Goal: Information Seeking & Learning: Learn about a topic

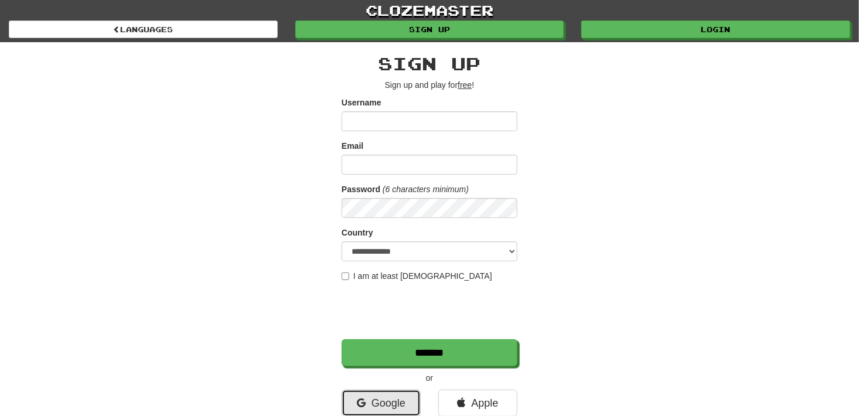
click at [408, 400] on link "Google" at bounding box center [381, 403] width 79 height 27
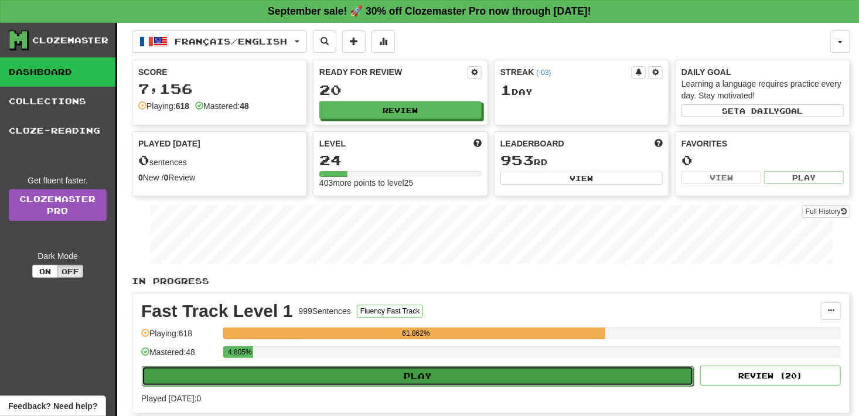
click at [467, 375] on button "Play" at bounding box center [418, 376] width 552 height 20
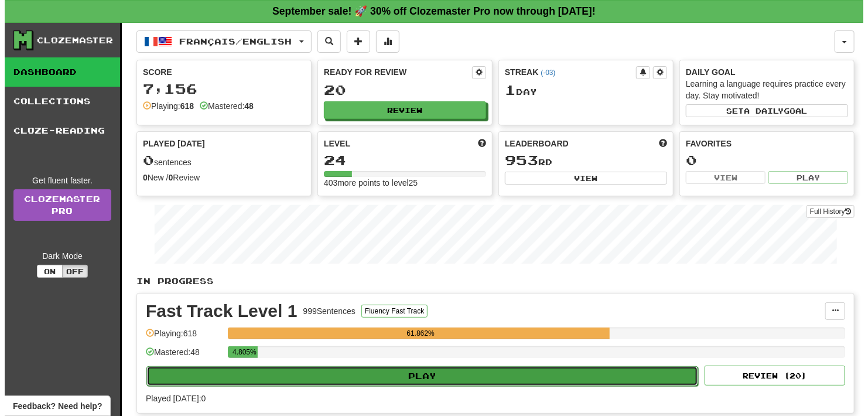
select select "**"
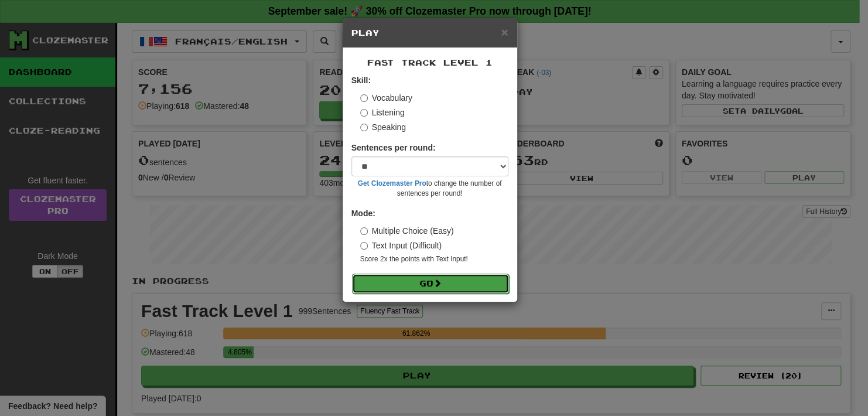
click at [431, 284] on button "Go" at bounding box center [430, 284] width 157 height 20
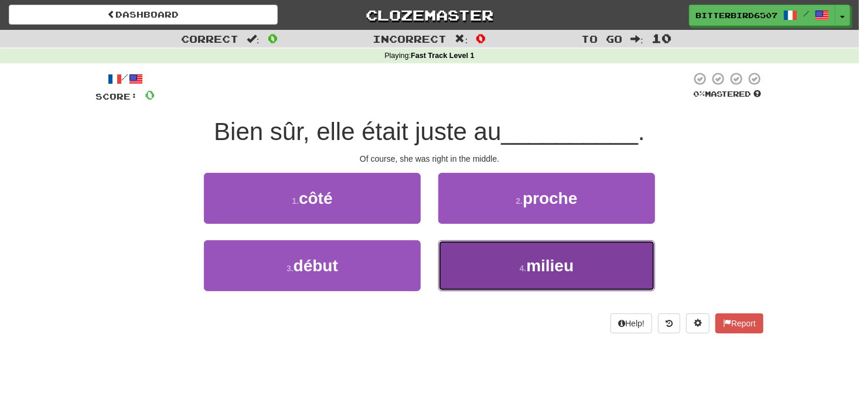
click at [493, 268] on button "4 . milieu" at bounding box center [546, 265] width 217 height 51
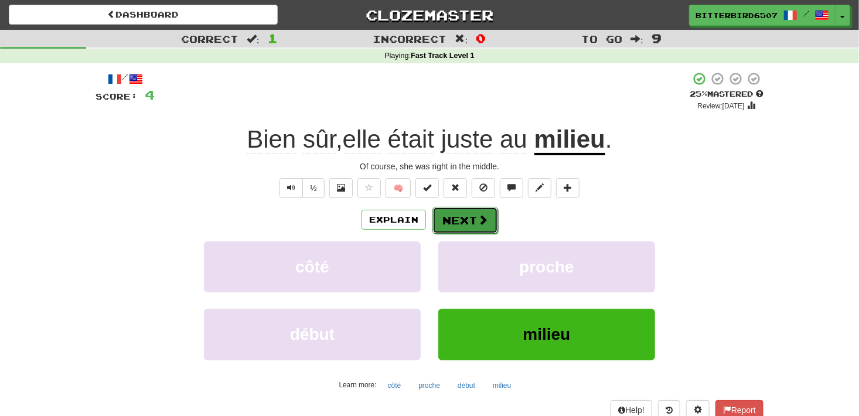
click at [487, 217] on button "Next" at bounding box center [465, 220] width 66 height 27
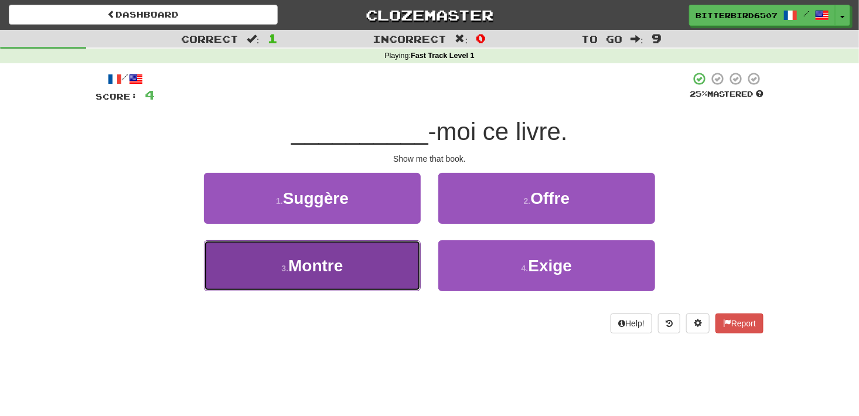
click at [395, 255] on button "3 . [GEOGRAPHIC_DATA]" at bounding box center [312, 265] width 217 height 51
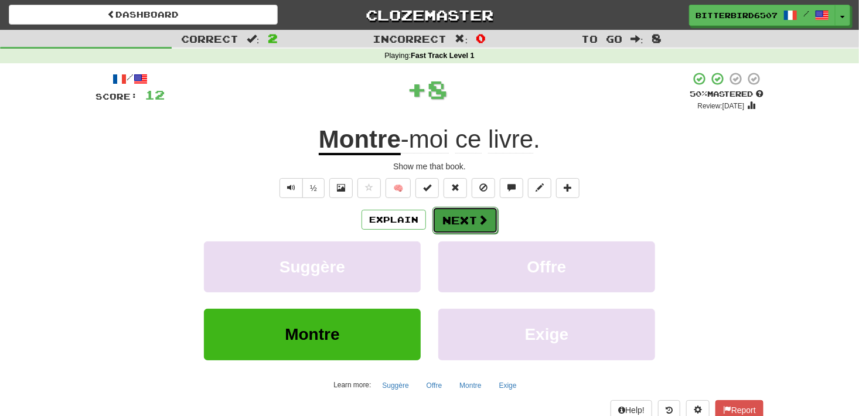
click at [466, 209] on button "Next" at bounding box center [465, 220] width 66 height 27
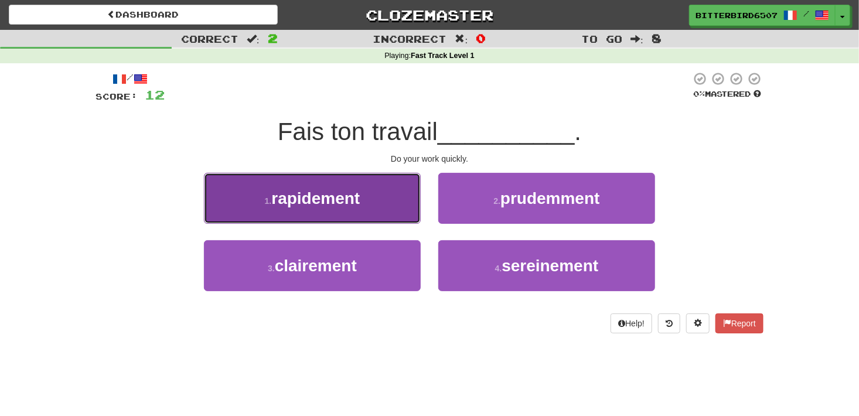
click at [403, 197] on button "1 . rapidement" at bounding box center [312, 198] width 217 height 51
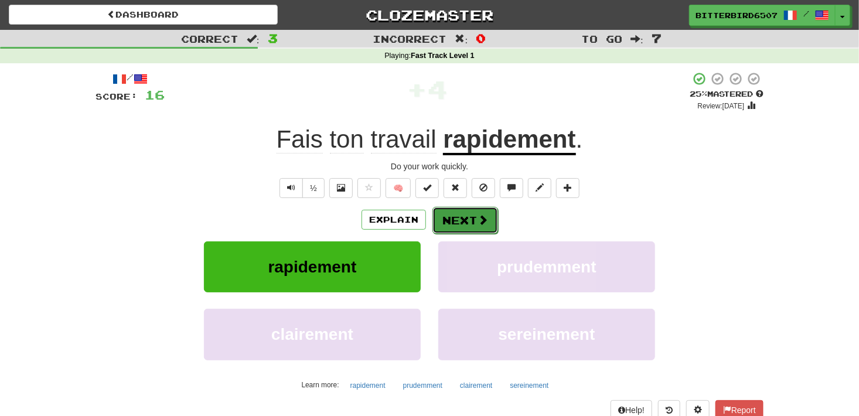
click at [485, 214] on span at bounding box center [482, 219] width 11 height 11
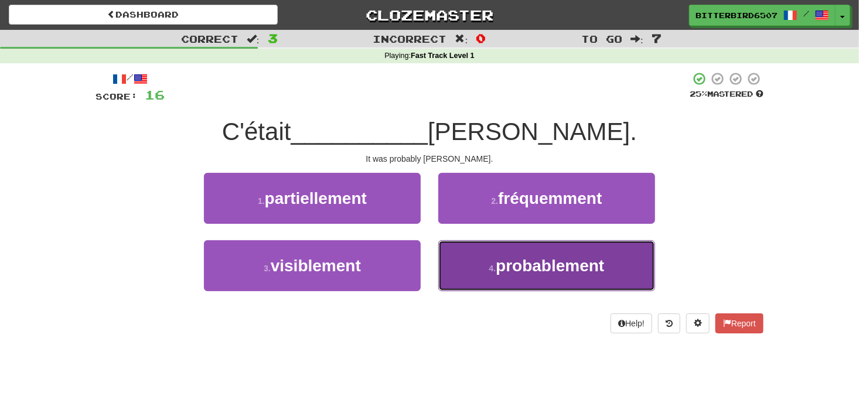
click at [469, 253] on button "4 . probablement" at bounding box center [546, 265] width 217 height 51
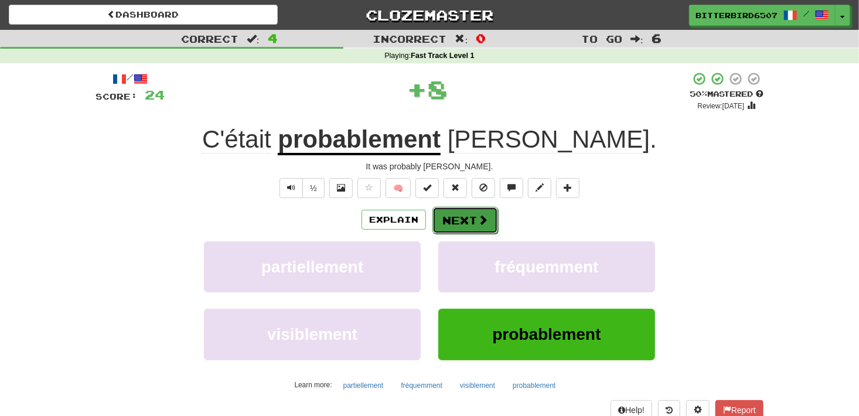
click at [472, 215] on button "Next" at bounding box center [465, 220] width 66 height 27
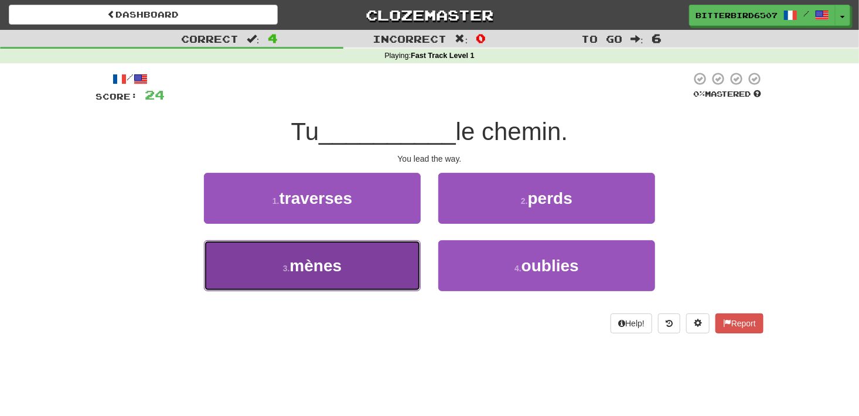
click at [376, 253] on button "3 . mènes" at bounding box center [312, 265] width 217 height 51
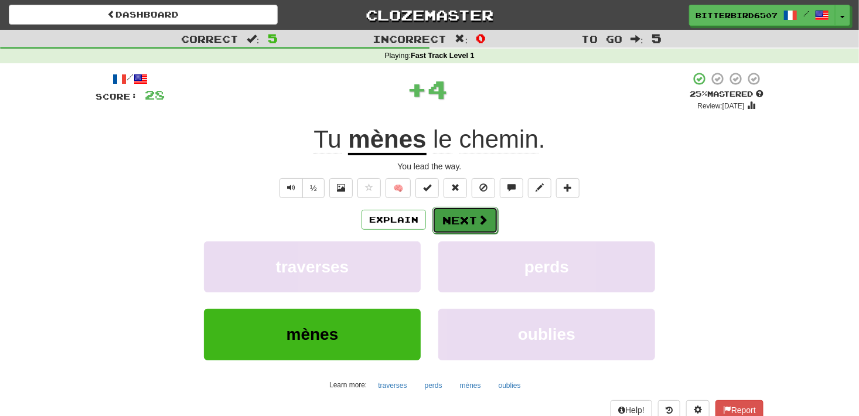
click at [472, 220] on button "Next" at bounding box center [465, 220] width 66 height 27
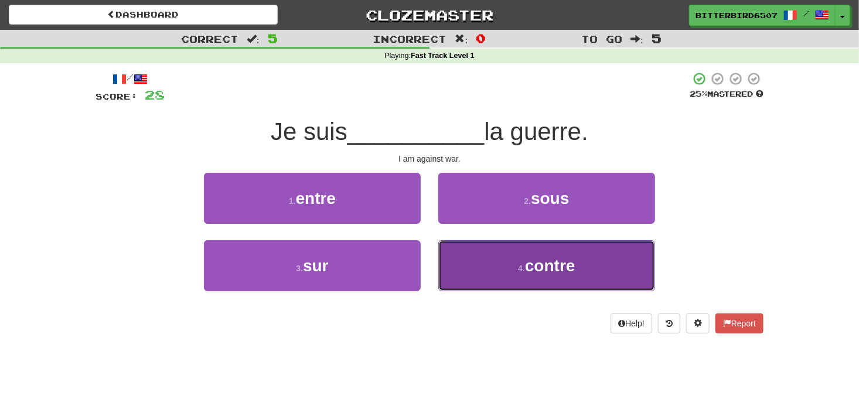
click at [479, 271] on button "4 . contre" at bounding box center [546, 265] width 217 height 51
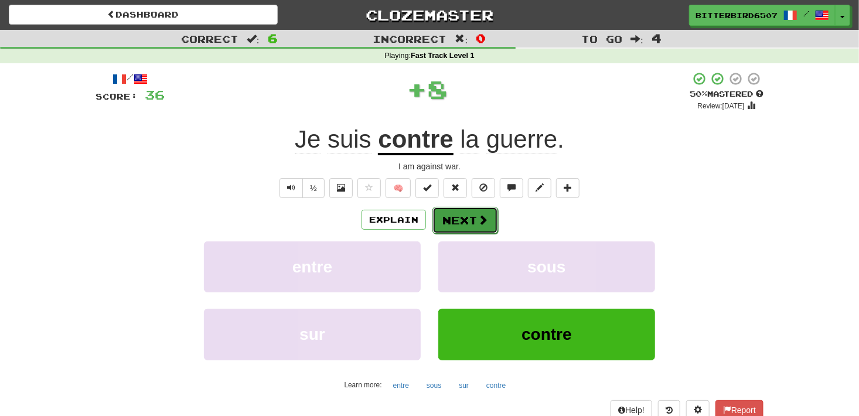
click at [465, 214] on button "Next" at bounding box center [465, 220] width 66 height 27
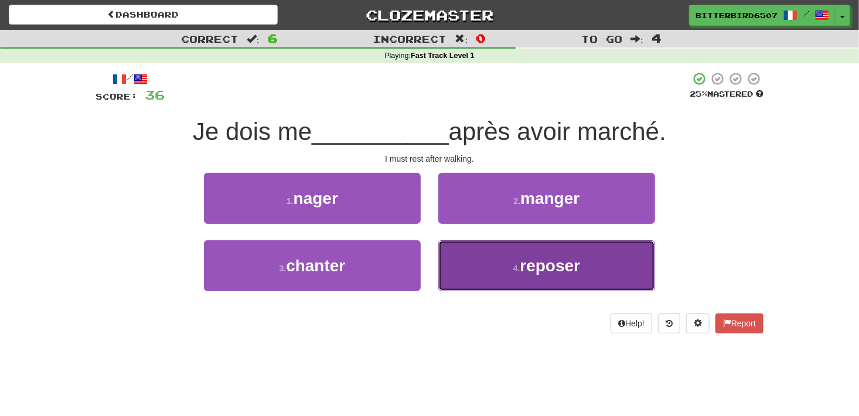
click at [490, 262] on button "4 . reposer" at bounding box center [546, 265] width 217 height 51
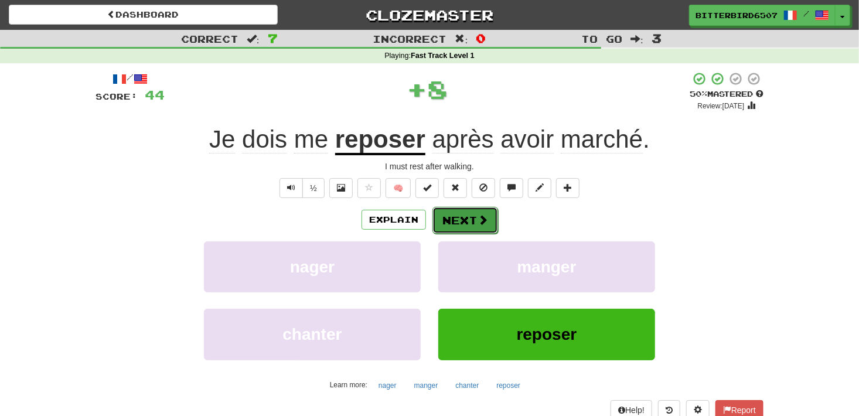
click at [476, 216] on button "Next" at bounding box center [465, 220] width 66 height 27
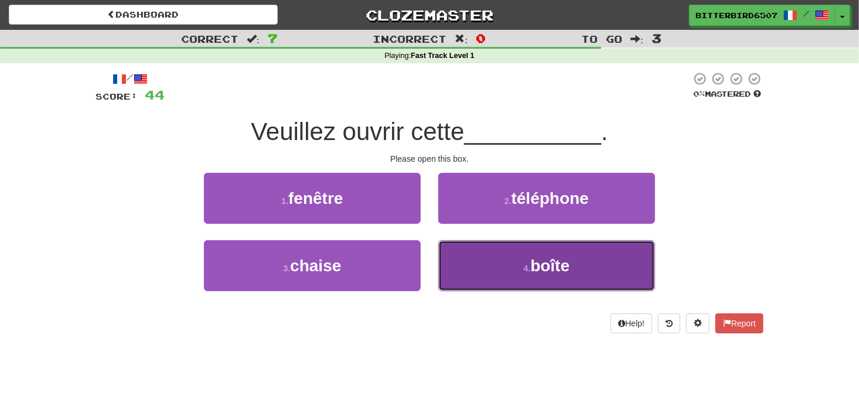
click at [487, 274] on button "4 . boîte" at bounding box center [546, 265] width 217 height 51
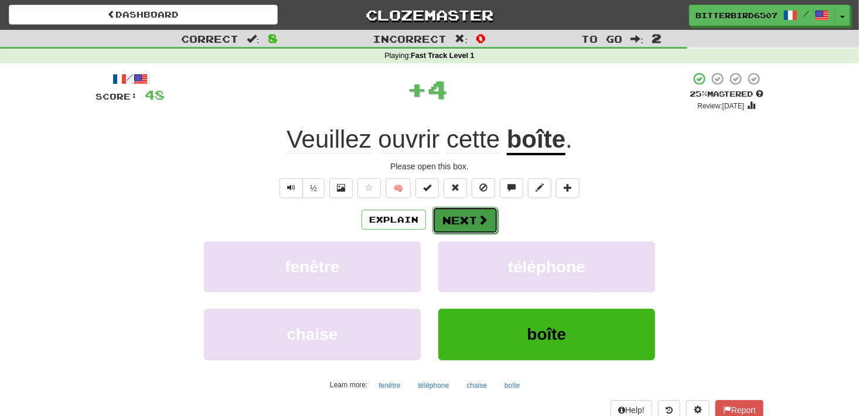
click at [460, 213] on button "Next" at bounding box center [465, 220] width 66 height 27
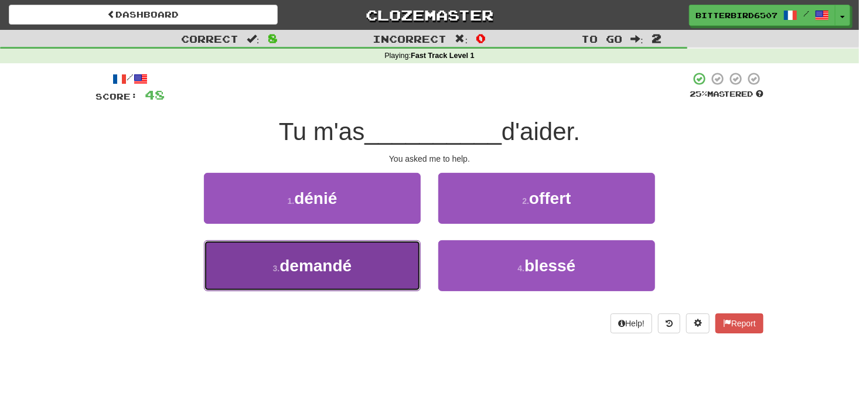
click at [408, 284] on button "3 . demandé" at bounding box center [312, 265] width 217 height 51
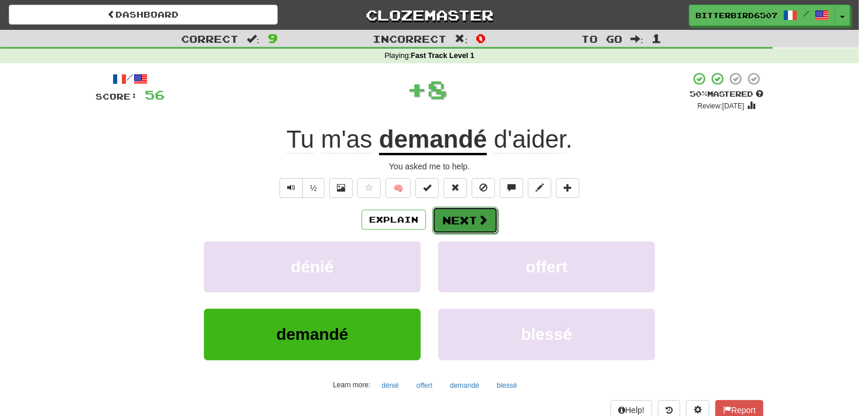
click at [472, 219] on button "Next" at bounding box center [465, 220] width 66 height 27
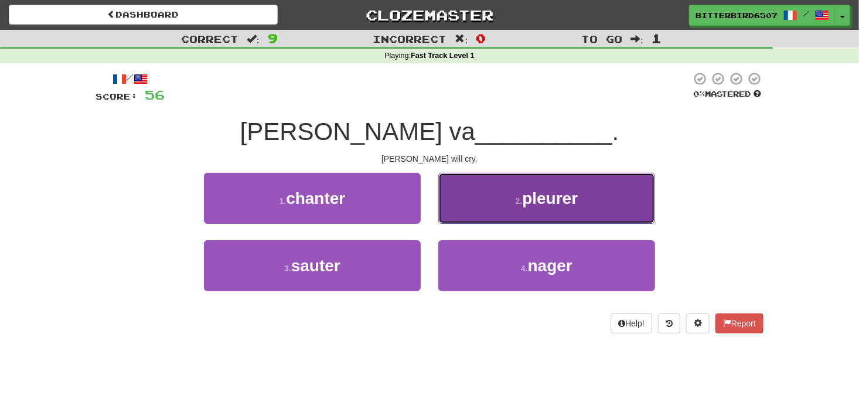
click at [504, 204] on button "2 . pleurer" at bounding box center [546, 198] width 217 height 51
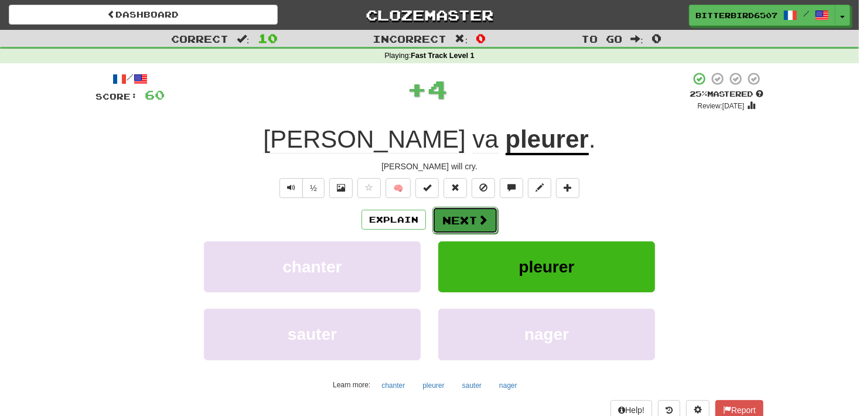
click at [458, 218] on button "Next" at bounding box center [465, 220] width 66 height 27
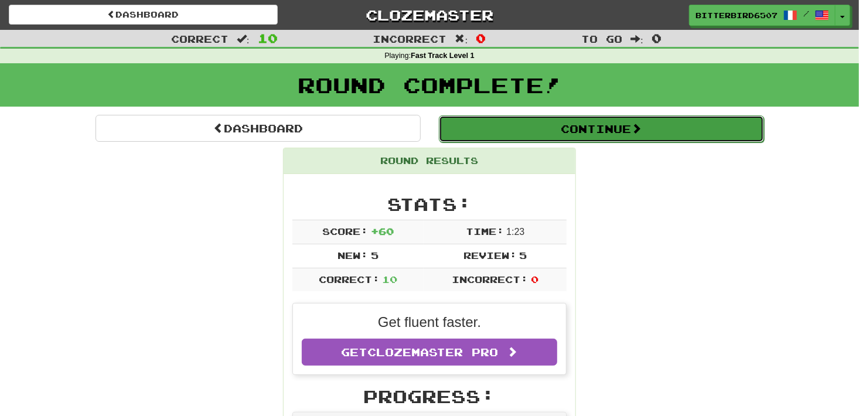
click at [547, 133] on button "Continue" at bounding box center [601, 128] width 325 height 27
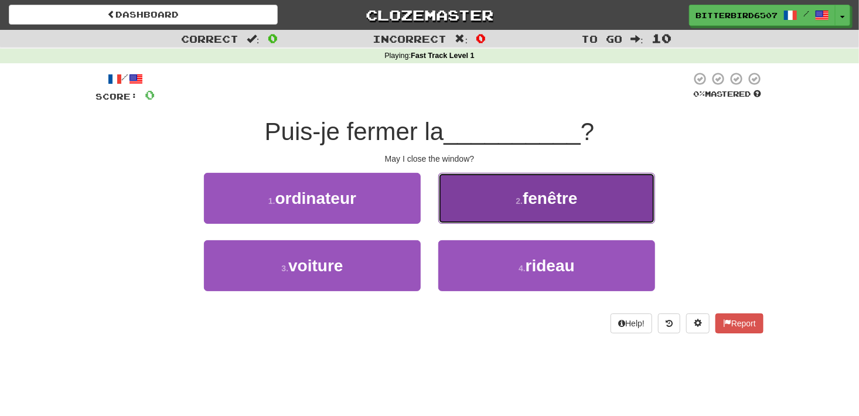
click at [503, 211] on button "2 . fenêtre" at bounding box center [546, 198] width 217 height 51
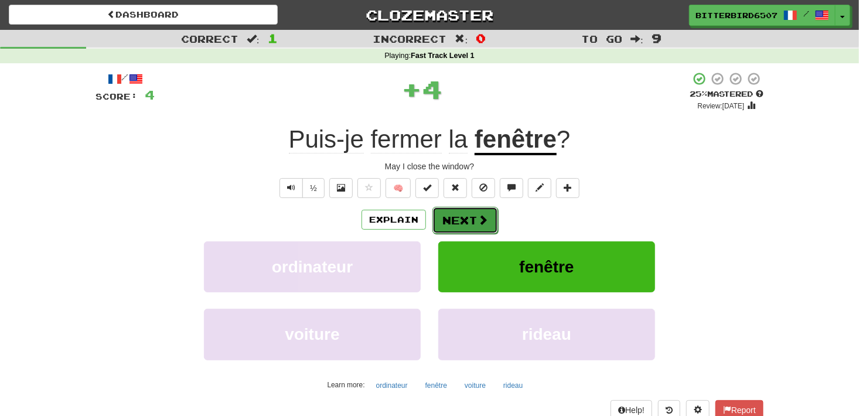
click at [465, 222] on button "Next" at bounding box center [465, 220] width 66 height 27
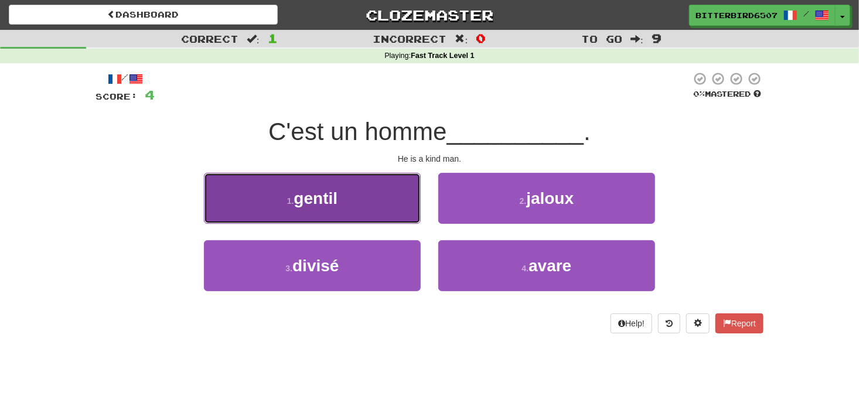
click at [390, 214] on button "1 . gentil" at bounding box center [312, 198] width 217 height 51
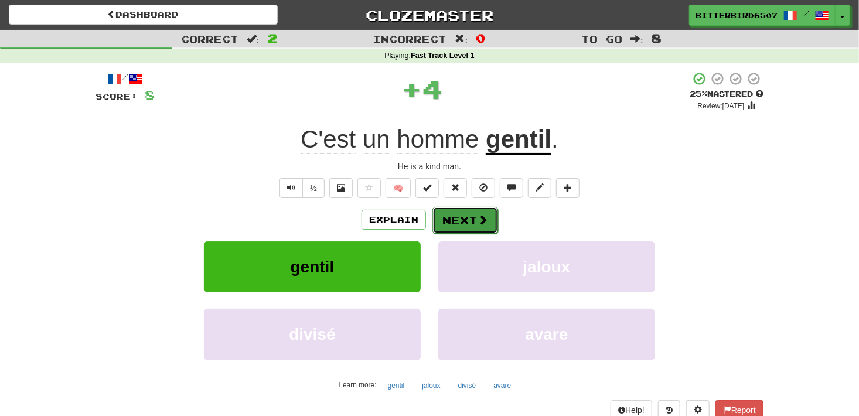
click at [493, 226] on button "Next" at bounding box center [465, 220] width 66 height 27
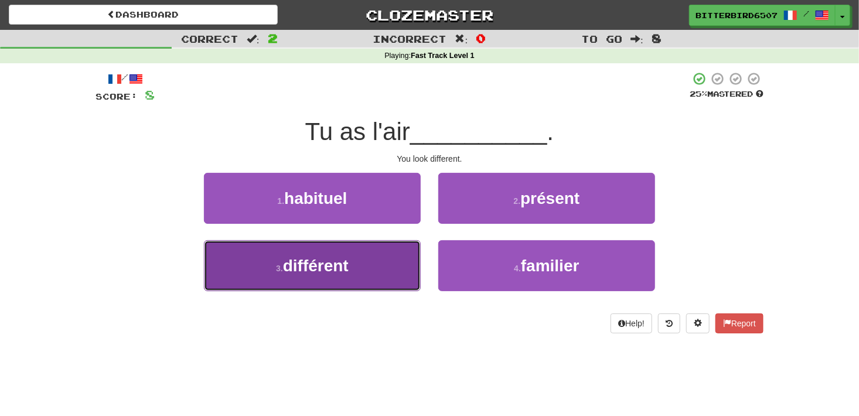
click at [369, 275] on button "3 . différent" at bounding box center [312, 265] width 217 height 51
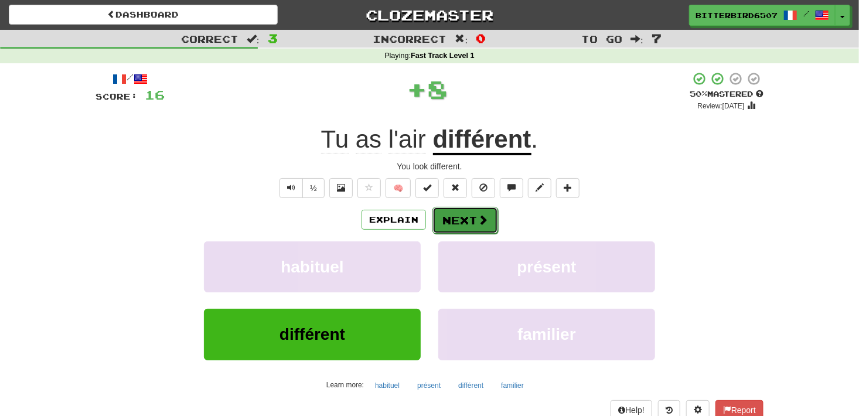
click at [464, 224] on button "Next" at bounding box center [465, 220] width 66 height 27
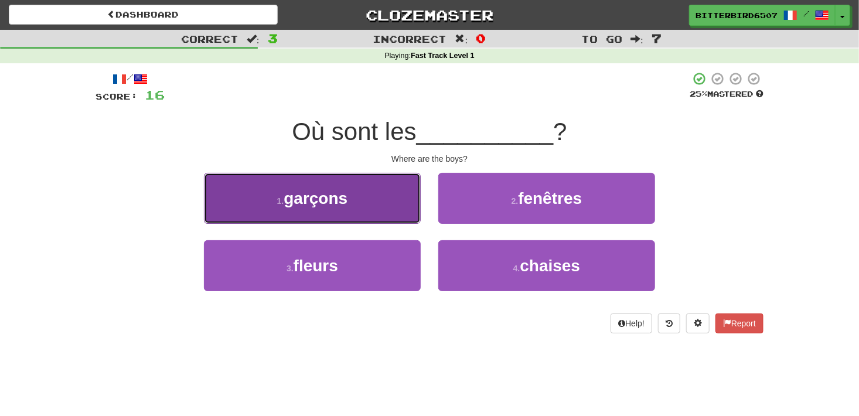
click at [390, 210] on button "1 . garçons" at bounding box center [312, 198] width 217 height 51
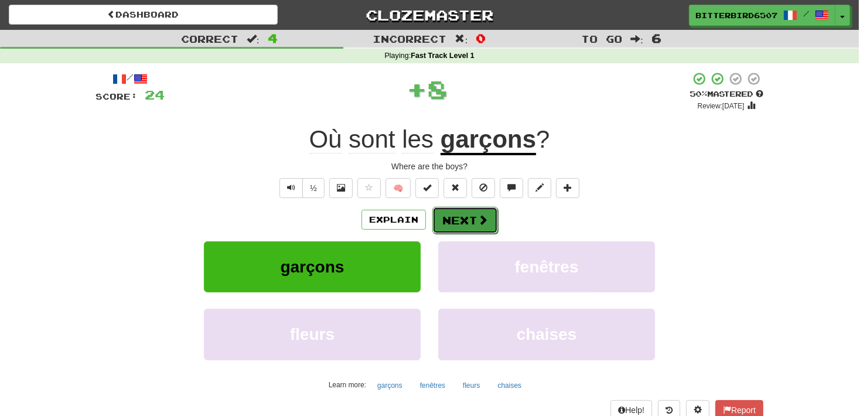
click at [475, 225] on button "Next" at bounding box center [465, 220] width 66 height 27
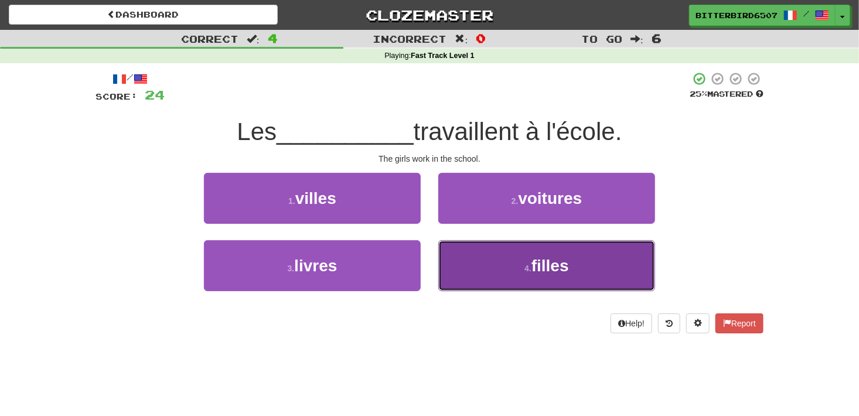
click at [479, 258] on button "4 . filles" at bounding box center [546, 265] width 217 height 51
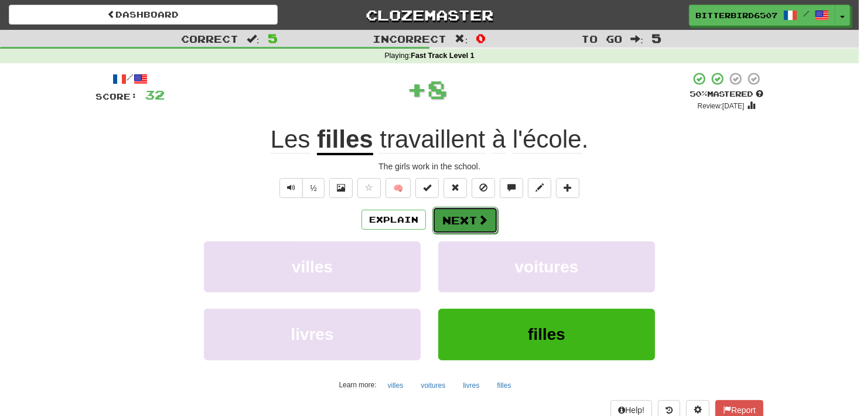
click at [473, 209] on button "Next" at bounding box center [465, 220] width 66 height 27
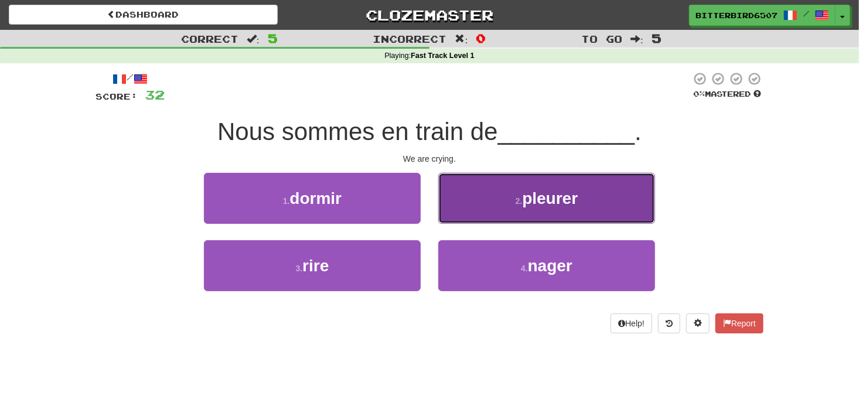
click at [455, 209] on button "2 . pleurer" at bounding box center [546, 198] width 217 height 51
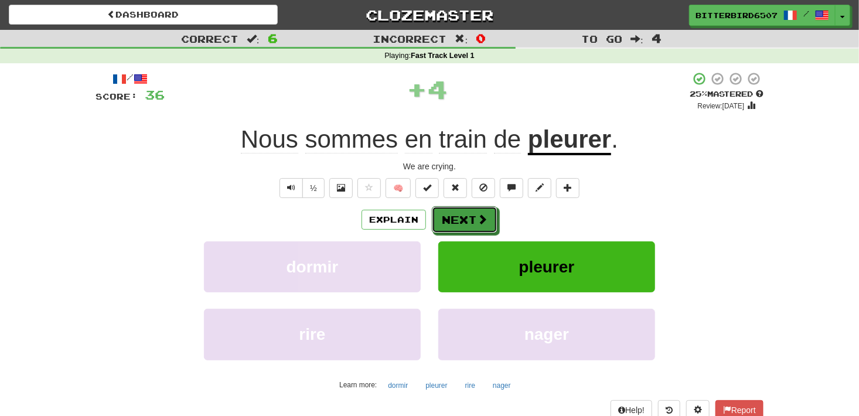
click at [455, 209] on button "Next" at bounding box center [465, 219] width 66 height 27
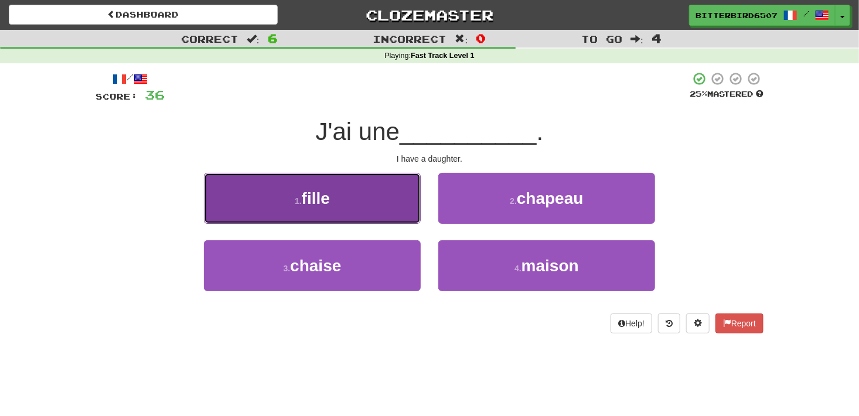
click at [390, 213] on button "1 . fille" at bounding box center [312, 198] width 217 height 51
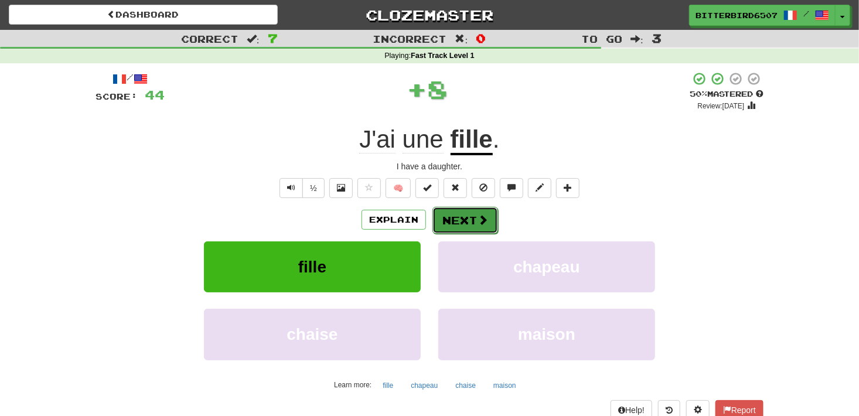
click at [458, 225] on button "Next" at bounding box center [465, 220] width 66 height 27
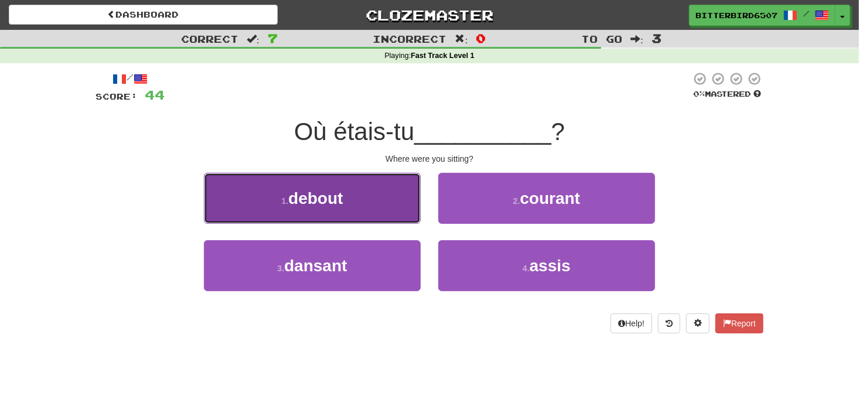
click at [399, 212] on button "1 . debout" at bounding box center [312, 198] width 217 height 51
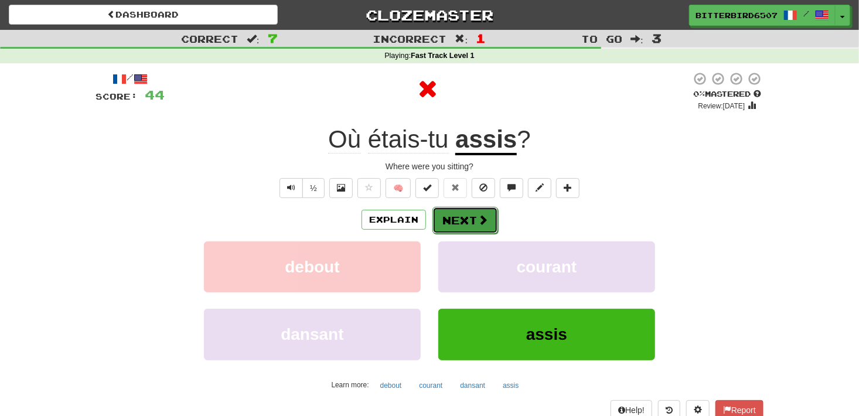
click at [451, 213] on button "Next" at bounding box center [465, 220] width 66 height 27
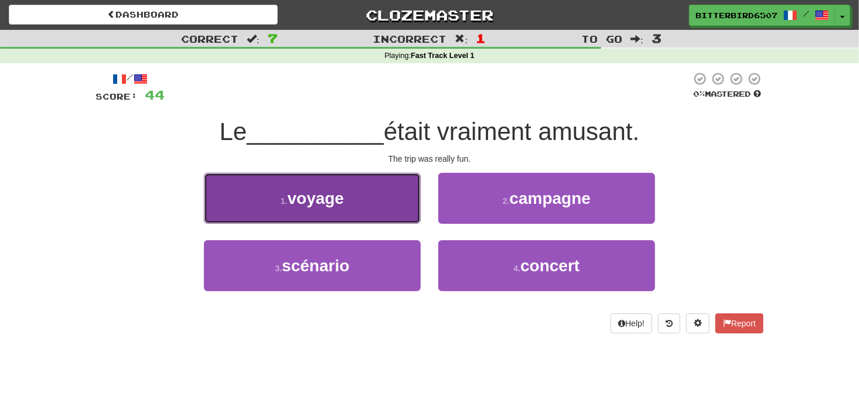
click at [414, 213] on button "1 . voyage" at bounding box center [312, 198] width 217 height 51
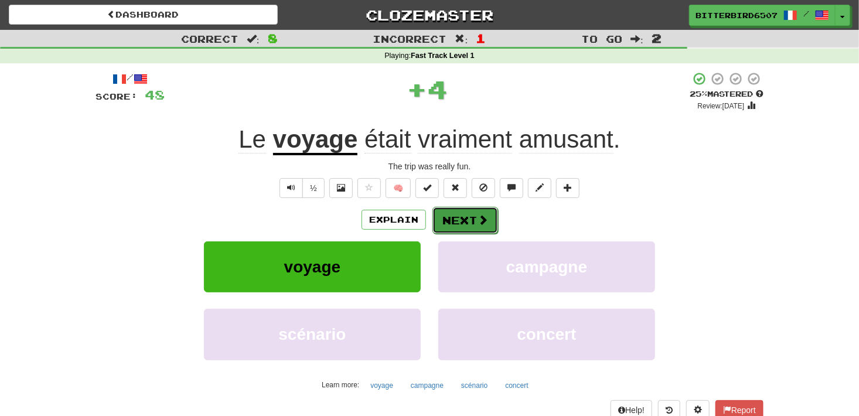
click at [468, 218] on button "Next" at bounding box center [465, 220] width 66 height 27
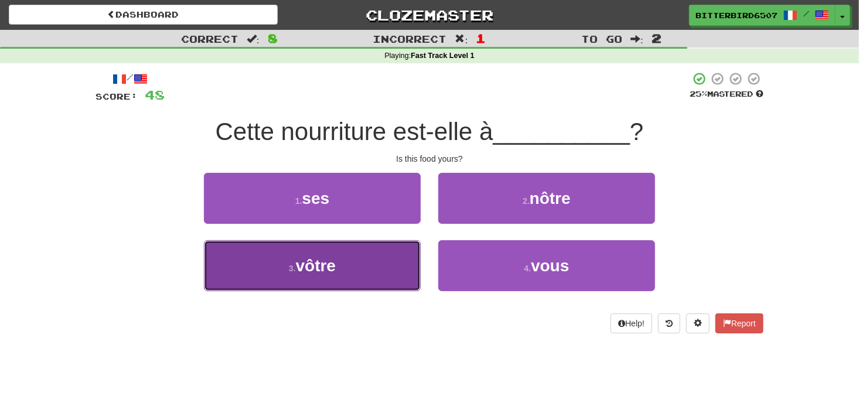
click at [336, 268] on span "vôtre" at bounding box center [316, 266] width 40 height 18
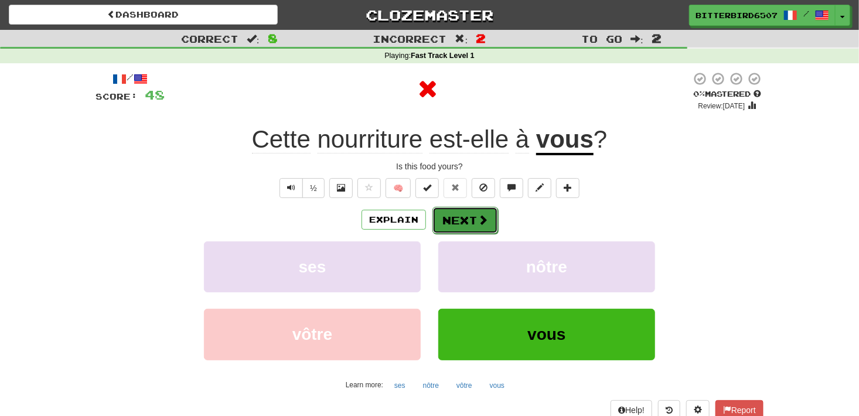
click at [489, 227] on button "Next" at bounding box center [465, 220] width 66 height 27
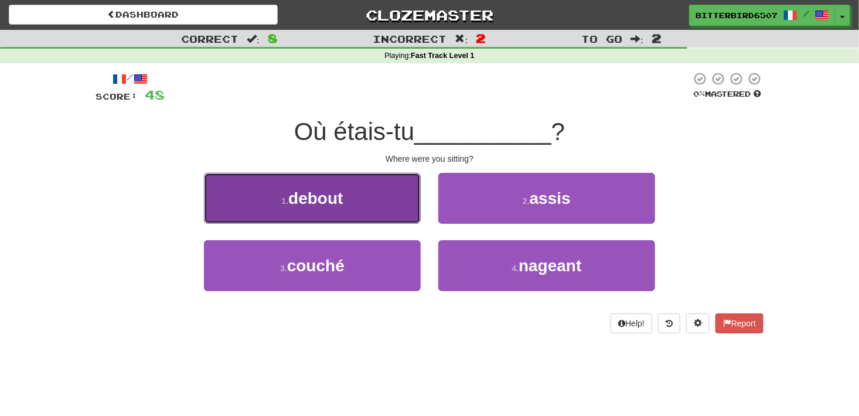
click at [399, 197] on button "1 . debout" at bounding box center [312, 198] width 217 height 51
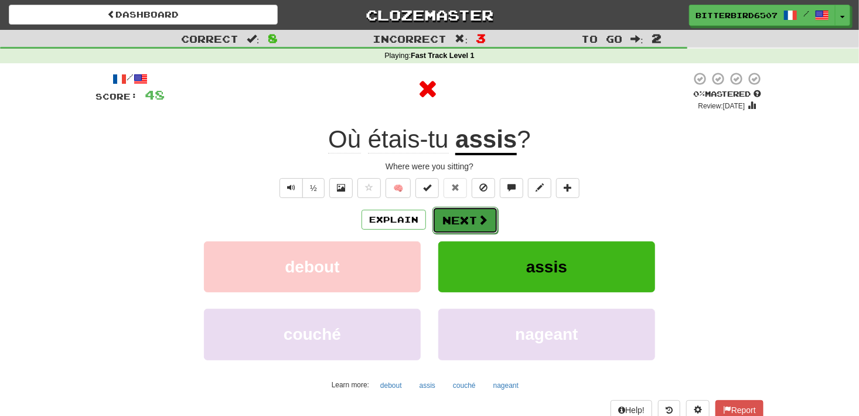
click at [442, 219] on button "Next" at bounding box center [465, 220] width 66 height 27
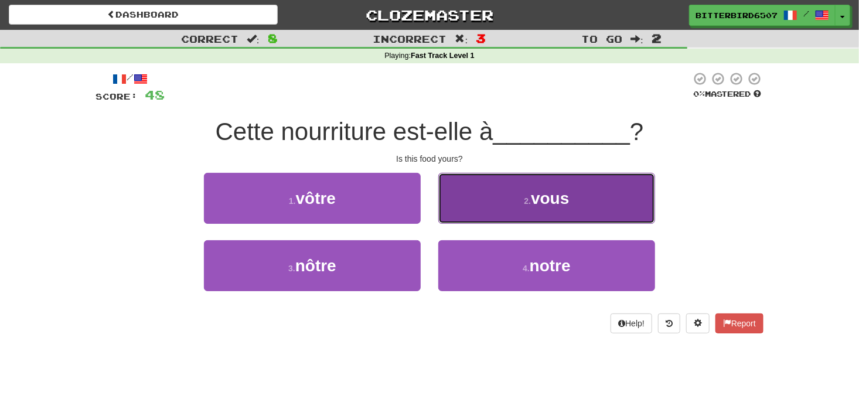
click at [488, 214] on button "2 . vous" at bounding box center [546, 198] width 217 height 51
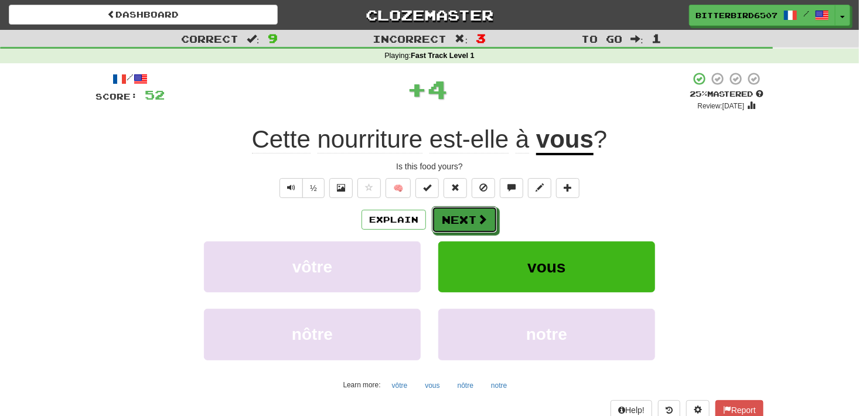
click at [488, 214] on button "Next" at bounding box center [465, 219] width 66 height 27
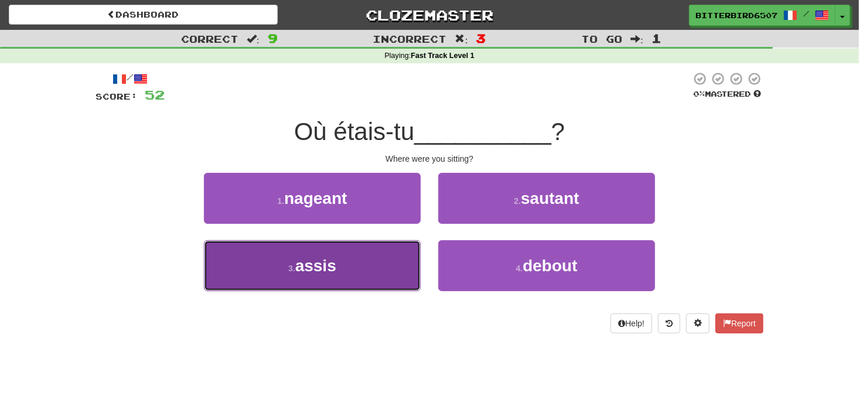
click at [360, 274] on button "3 . assis" at bounding box center [312, 265] width 217 height 51
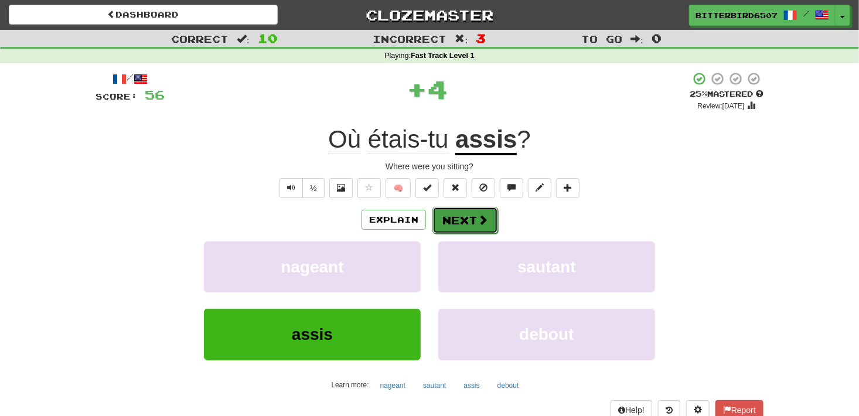
click at [474, 216] on button "Next" at bounding box center [465, 220] width 66 height 27
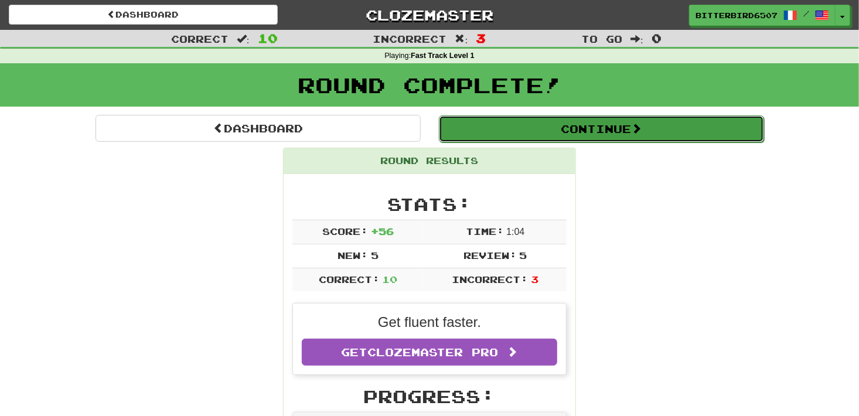
click at [589, 139] on button "Continue" at bounding box center [601, 128] width 325 height 27
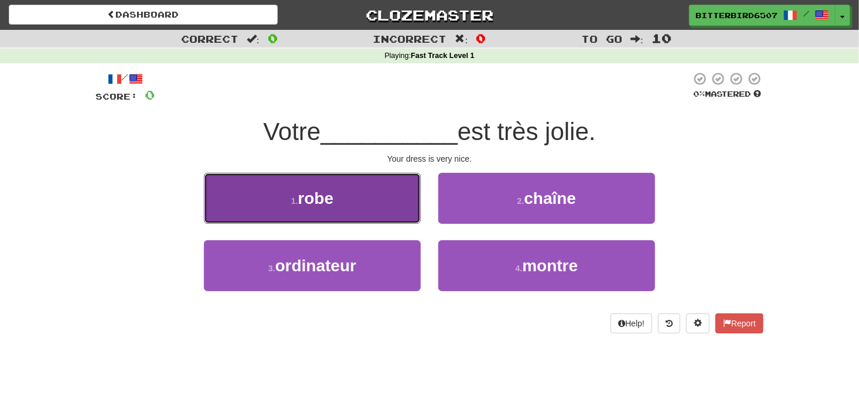
click at [367, 185] on button "1 . robe" at bounding box center [312, 198] width 217 height 51
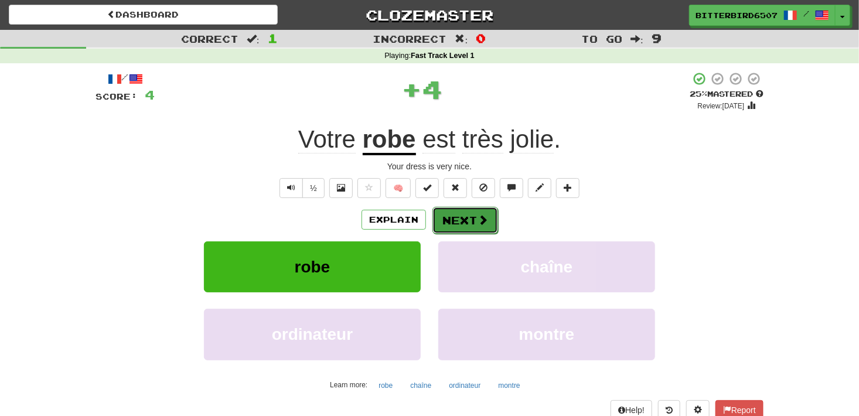
click at [493, 214] on button "Next" at bounding box center [465, 220] width 66 height 27
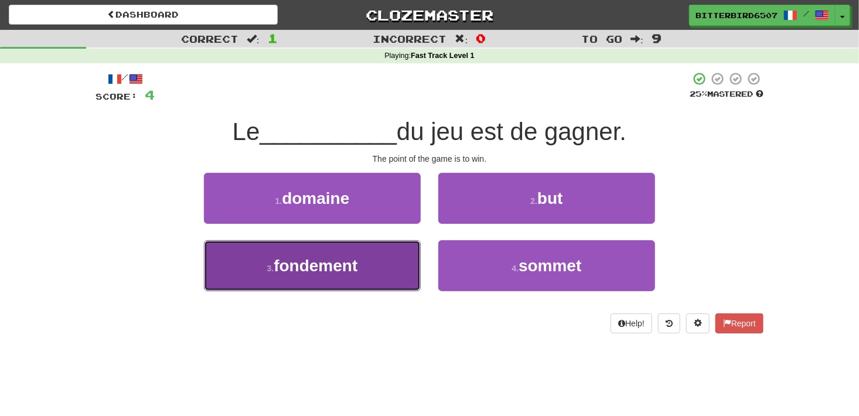
click at [376, 254] on button "3 . fondement" at bounding box center [312, 265] width 217 height 51
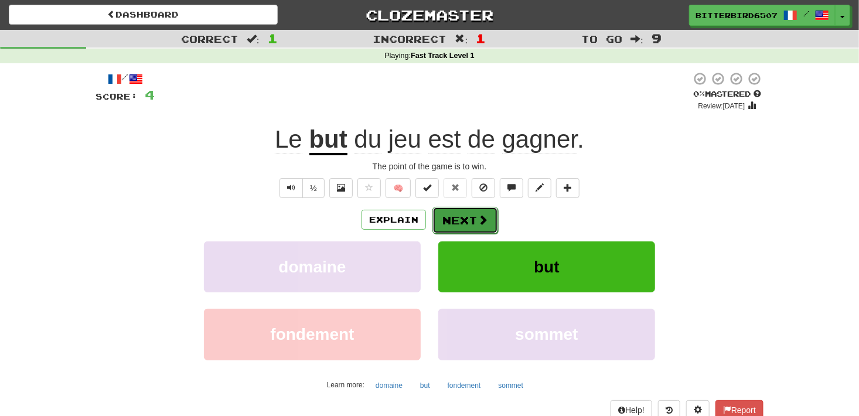
click at [479, 212] on button "Next" at bounding box center [465, 220] width 66 height 27
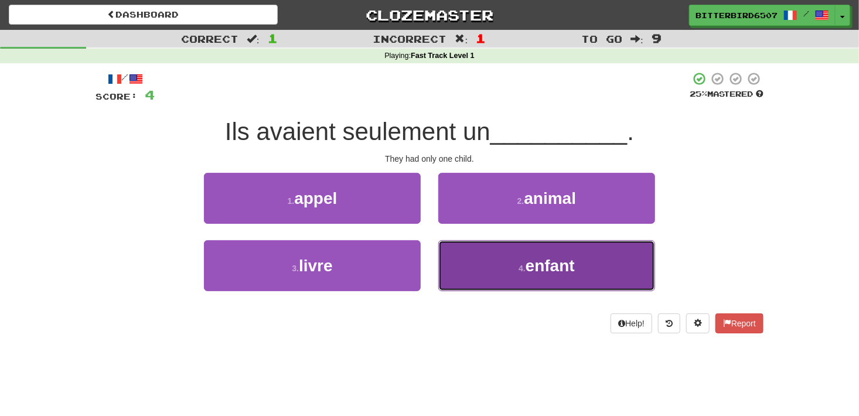
click at [496, 249] on button "4 . enfant" at bounding box center [546, 265] width 217 height 51
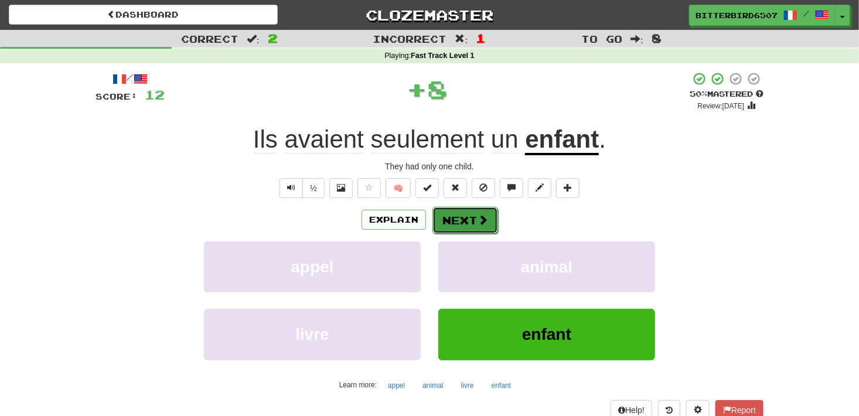
click at [470, 216] on button "Next" at bounding box center [465, 220] width 66 height 27
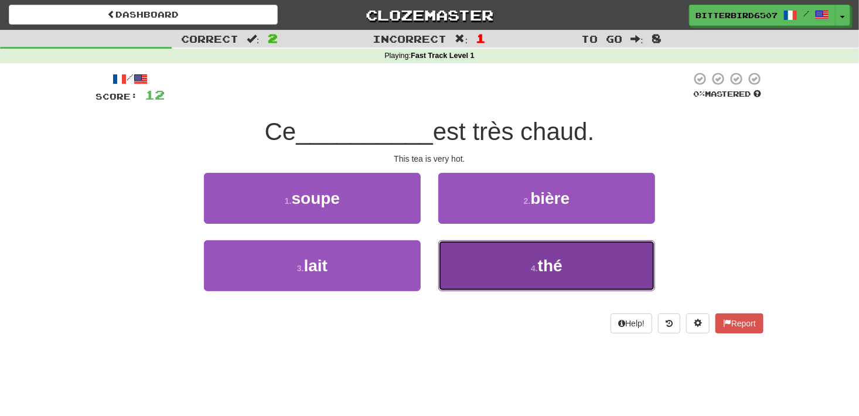
click at [492, 268] on button "4 . thé" at bounding box center [546, 265] width 217 height 51
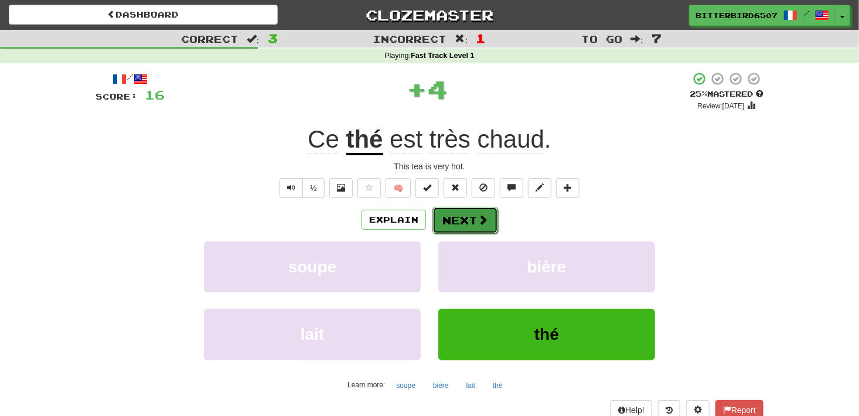
click at [444, 221] on button "Next" at bounding box center [465, 220] width 66 height 27
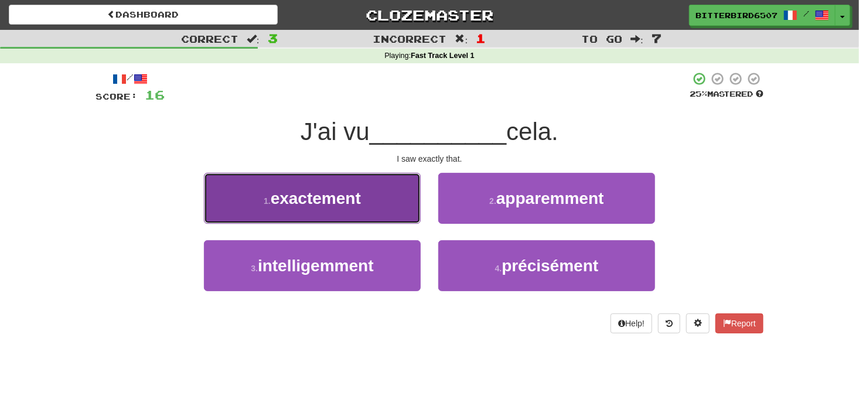
click at [408, 203] on button "1 . exactement" at bounding box center [312, 198] width 217 height 51
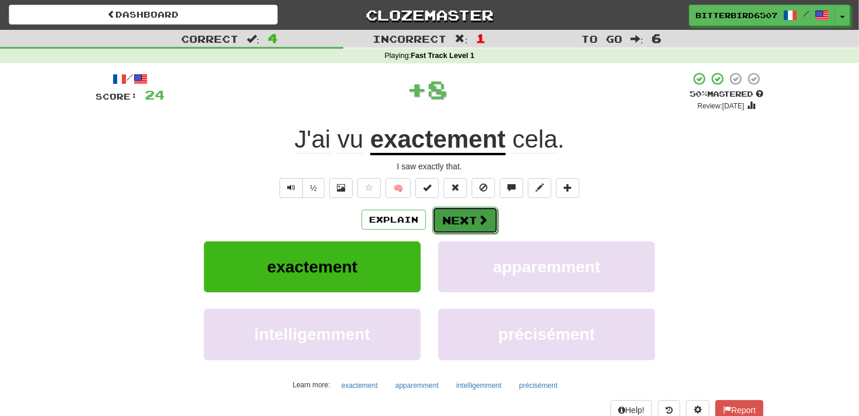
click at [462, 219] on button "Next" at bounding box center [465, 220] width 66 height 27
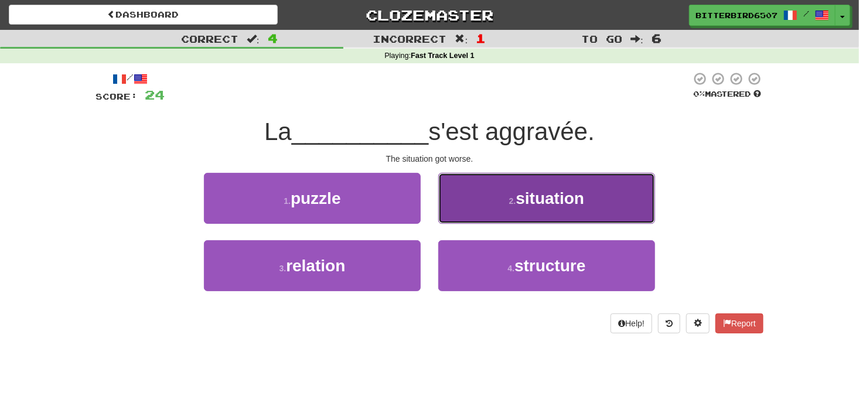
click at [489, 192] on button "2 . situation" at bounding box center [546, 198] width 217 height 51
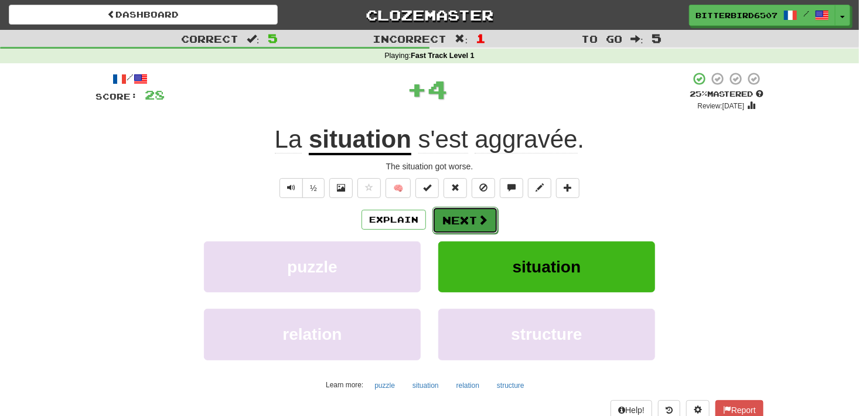
click at [461, 223] on button "Next" at bounding box center [465, 220] width 66 height 27
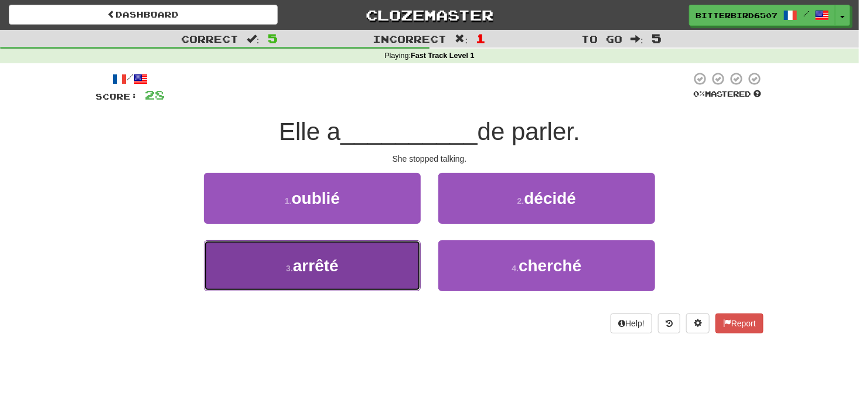
click at [396, 275] on button "3 . arrêté" at bounding box center [312, 265] width 217 height 51
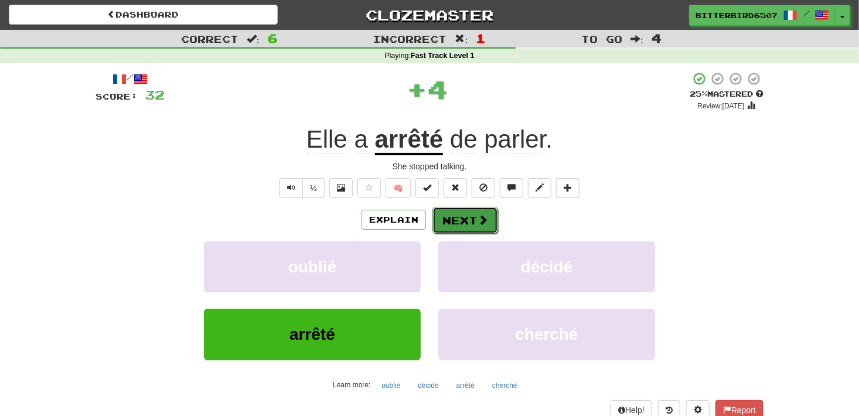
click at [488, 216] on button "Next" at bounding box center [465, 220] width 66 height 27
